Goal: Find specific page/section: Find specific page/section

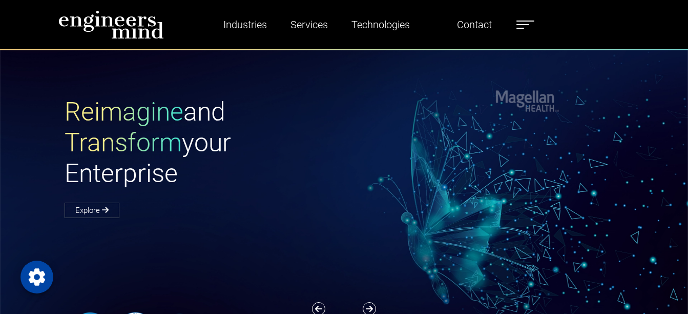
click at [524, 27] on label at bounding box center [525, 24] width 18 height 13
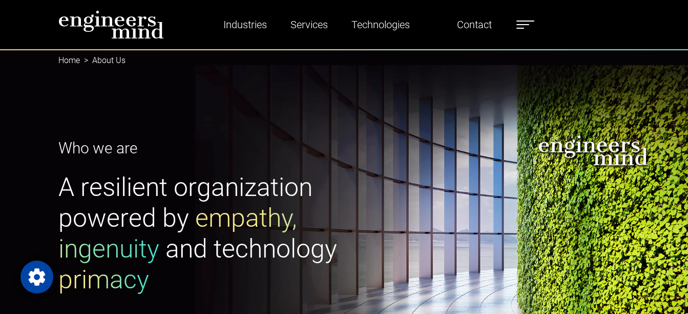
click at [529, 31] on ul "Industries Financial Services Healthcare Manufacturing Services Digital Transfo…" at bounding box center [367, 25] width 344 height 24
click at [524, 22] on label at bounding box center [525, 24] width 18 height 13
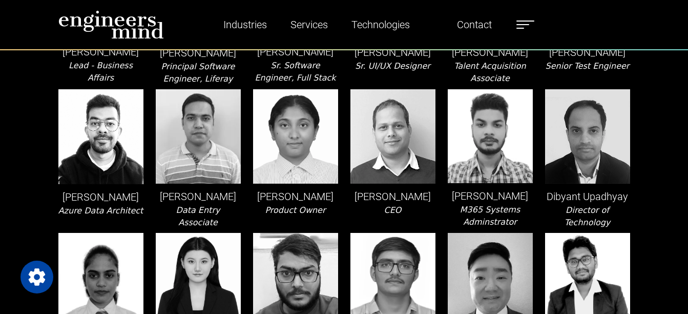
scroll to position [474, 0]
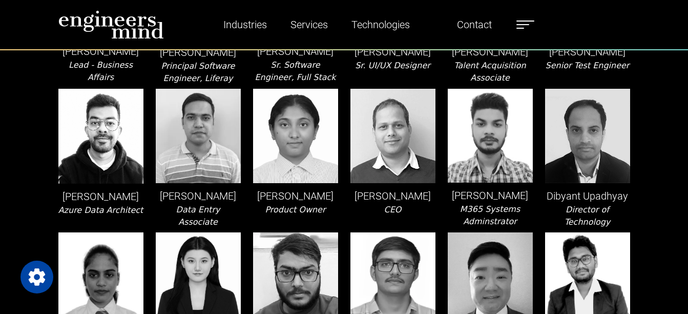
click at [291, 207] on icon "Product Owner" at bounding box center [295, 209] width 60 height 10
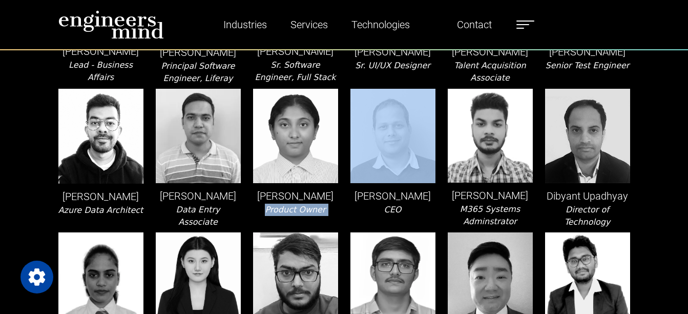
click at [291, 207] on icon "Product Owner" at bounding box center [295, 209] width 60 height 10
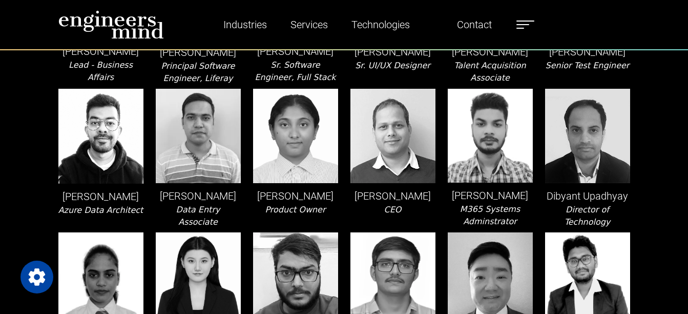
drag, startPoint x: 291, startPoint y: 207, endPoint x: 276, endPoint y: 198, distance: 18.2
click at [276, 198] on p "[PERSON_NAME]" at bounding box center [295, 195] width 85 height 15
drag, startPoint x: 276, startPoint y: 198, endPoint x: 288, endPoint y: 266, distance: 69.1
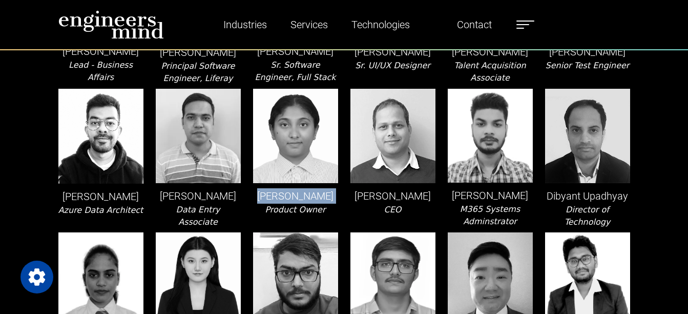
click at [288, 266] on img at bounding box center [295, 279] width 85 height 94
click at [303, 223] on div "[PERSON_NAME] Product Owner" at bounding box center [295, 158] width 97 height 139
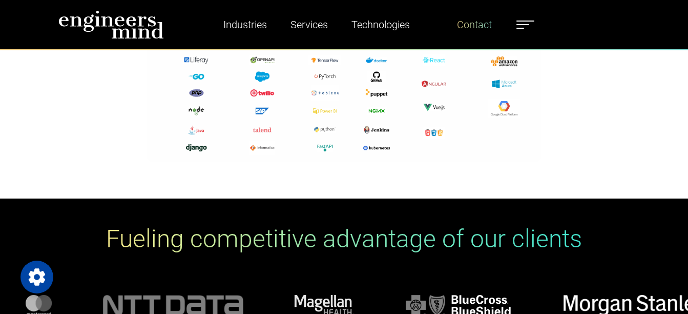
scroll to position [2767, 0]
